Goal: Find specific page/section: Find specific page/section

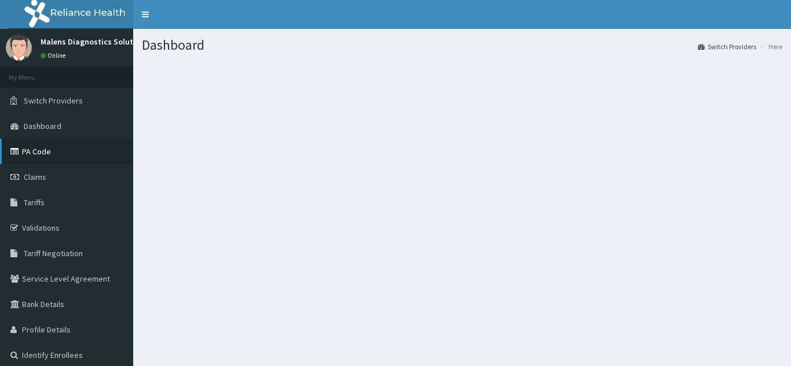
click at [46, 153] on link "PA Code" at bounding box center [66, 151] width 133 height 25
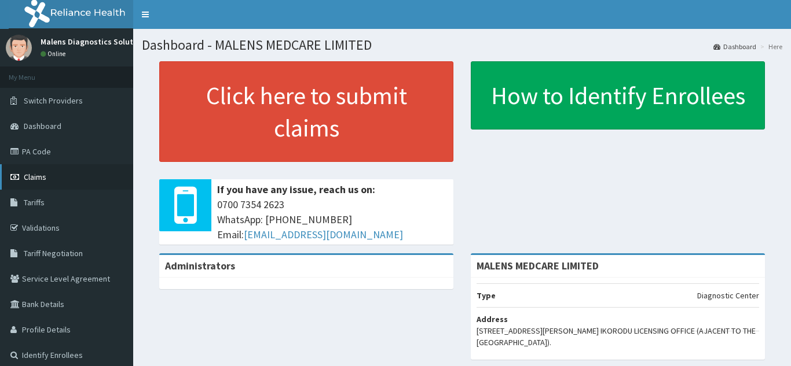
click at [50, 174] on link "Claims" at bounding box center [66, 176] width 133 height 25
click at [68, 128] on link "Dashboard" at bounding box center [66, 125] width 133 height 25
click at [75, 13] on img at bounding box center [81, 14] width 144 height 29
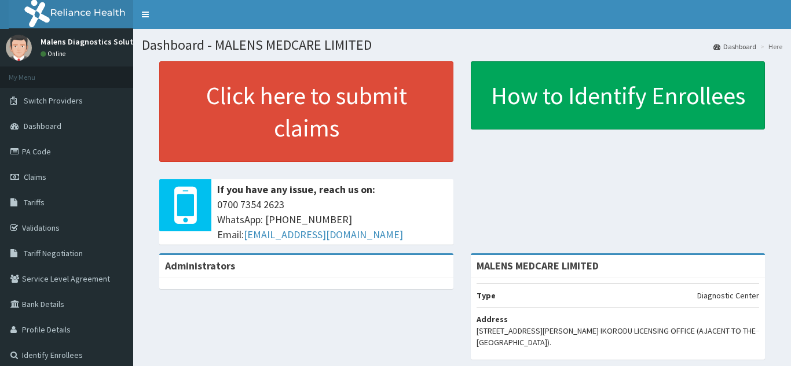
click at [75, 13] on img at bounding box center [81, 14] width 144 height 29
click at [54, 150] on link "PA Code" at bounding box center [66, 151] width 133 height 25
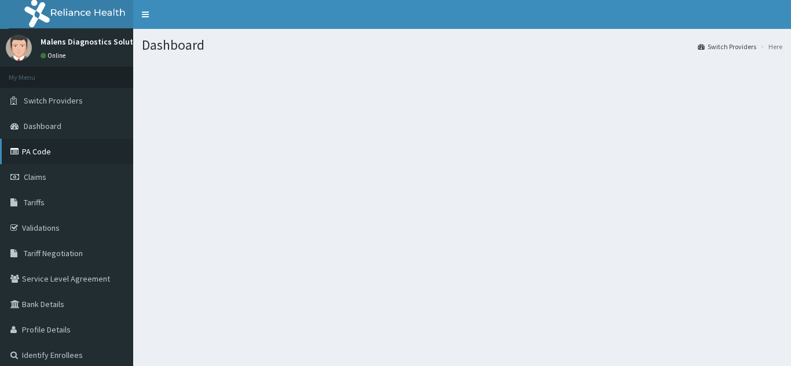
click at [78, 142] on link "PA Code" at bounding box center [66, 151] width 133 height 25
drag, startPoint x: 78, startPoint y: 142, endPoint x: 100, endPoint y: 150, distance: 23.1
click at [89, 150] on link "PA Code" at bounding box center [66, 151] width 133 height 25
